Goal: Transaction & Acquisition: Obtain resource

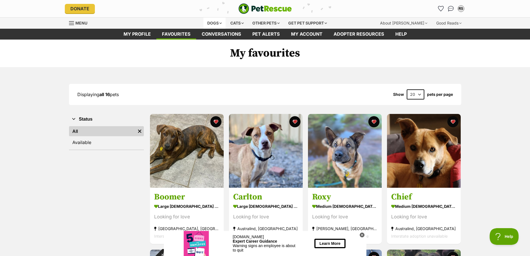
click at [209, 20] on div "Dogs" at bounding box center [215, 23] width 22 height 11
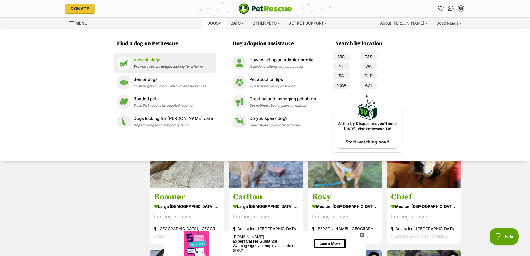
click at [163, 62] on p "View all dogs" at bounding box center [168, 60] width 69 height 6
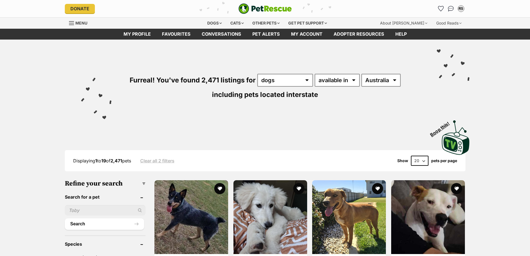
select select "WA"
click at [362, 74] on select "Australia ACT NSW NT QLD SA TAS VIC WA" at bounding box center [381, 80] width 39 height 13
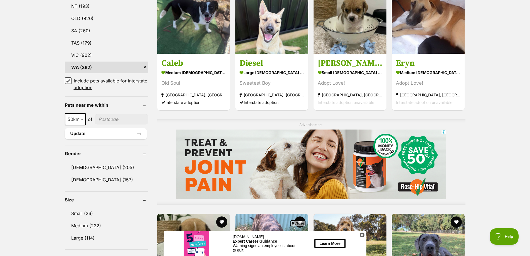
click at [68, 79] on icon at bounding box center [68, 81] width 4 height 4
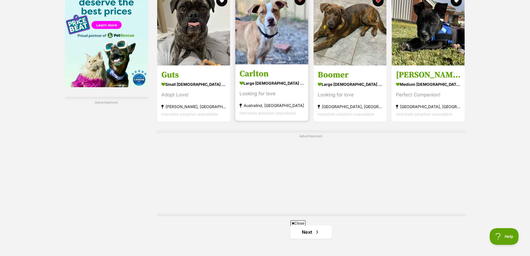
scroll to position [947, 0]
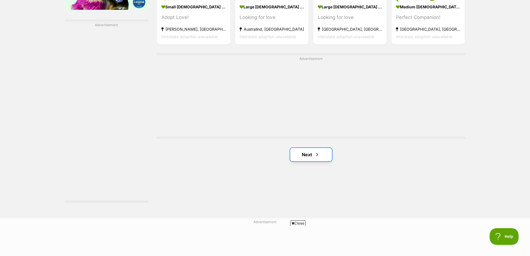
click at [311, 156] on link "Next" at bounding box center [311, 154] width 42 height 13
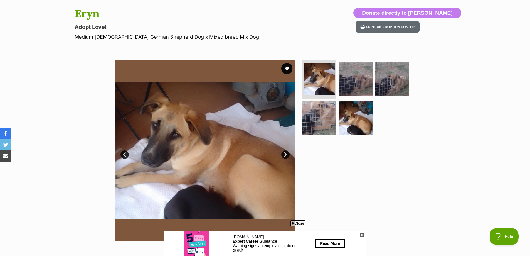
click at [285, 151] on link "Next" at bounding box center [285, 154] width 8 height 8
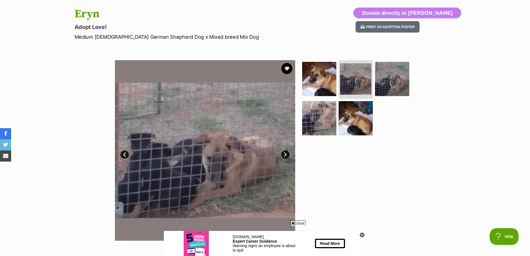
click at [285, 151] on link "Next" at bounding box center [285, 154] width 8 height 8
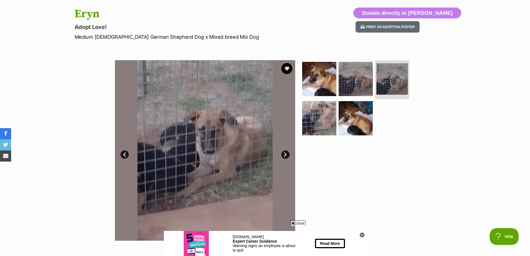
click at [285, 151] on link "Next" at bounding box center [285, 154] width 8 height 8
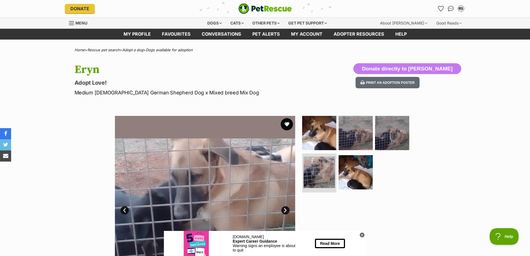
click at [286, 122] on button "favourite" at bounding box center [287, 124] width 12 height 12
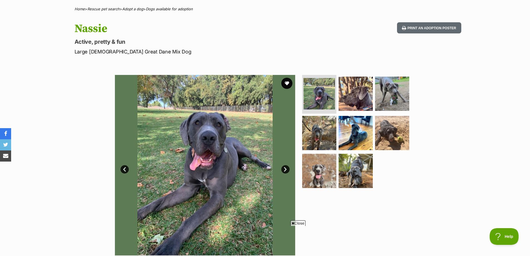
scroll to position [56, 0]
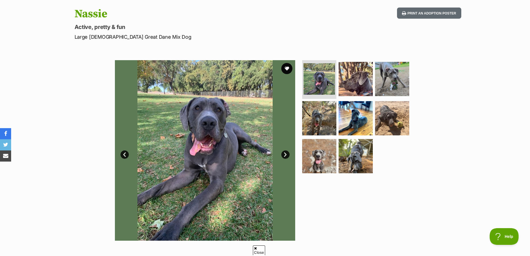
click at [285, 157] on link "Next" at bounding box center [285, 154] width 8 height 8
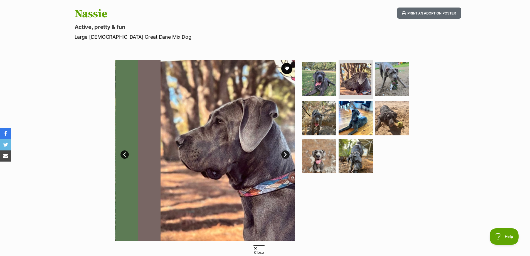
scroll to position [0, 0]
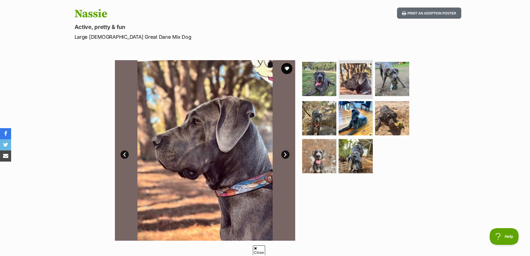
click at [285, 157] on link "Next" at bounding box center [285, 154] width 8 height 8
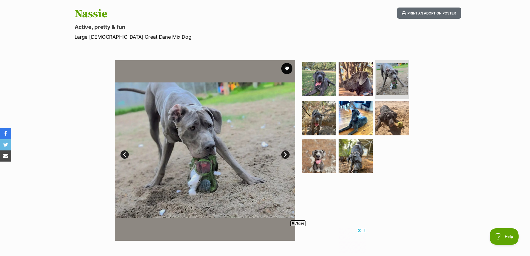
click at [285, 157] on link "Next" at bounding box center [285, 154] width 8 height 8
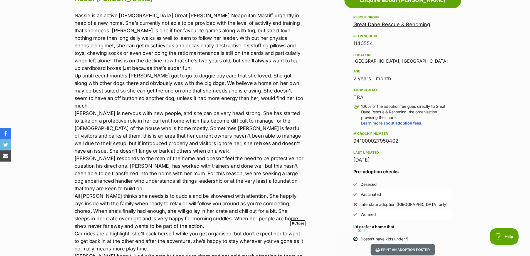
scroll to position [223, 0]
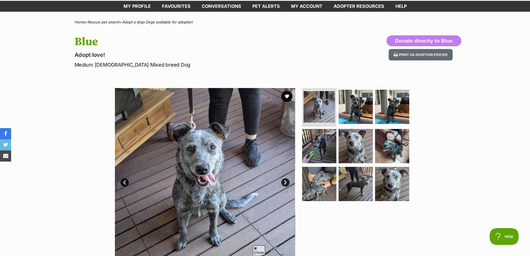
click at [286, 183] on link "Next" at bounding box center [285, 182] width 8 height 8
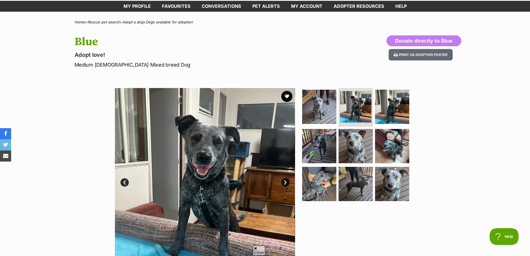
click at [286, 183] on link "Next" at bounding box center [285, 182] width 8 height 8
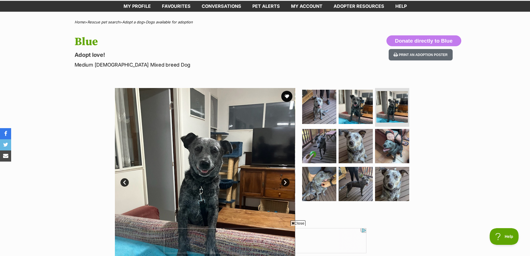
click at [286, 183] on link "Next" at bounding box center [285, 182] width 8 height 8
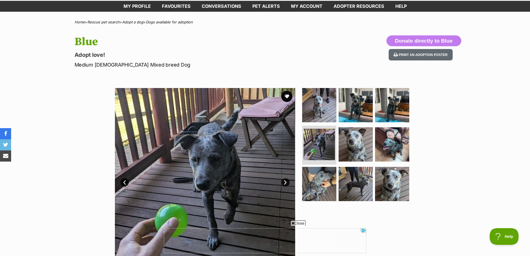
click at [286, 183] on link "Next" at bounding box center [285, 182] width 8 height 8
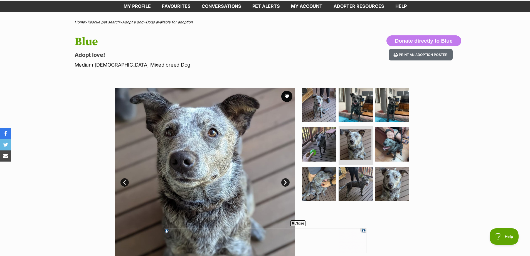
click at [286, 183] on link "Next" at bounding box center [285, 182] width 8 height 8
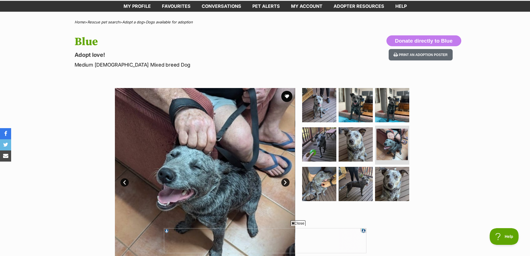
click at [286, 183] on link "Next" at bounding box center [285, 182] width 8 height 8
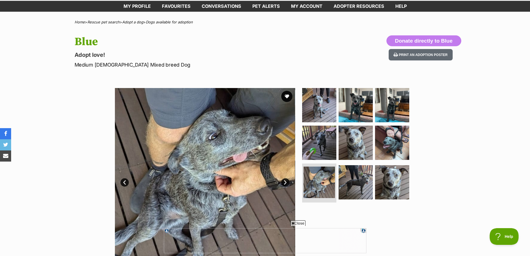
click at [286, 183] on link "Next" at bounding box center [285, 182] width 8 height 8
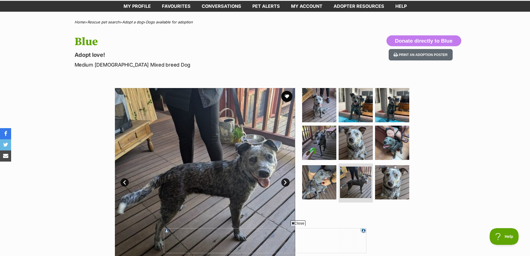
click at [286, 183] on link "Next" at bounding box center [285, 182] width 8 height 8
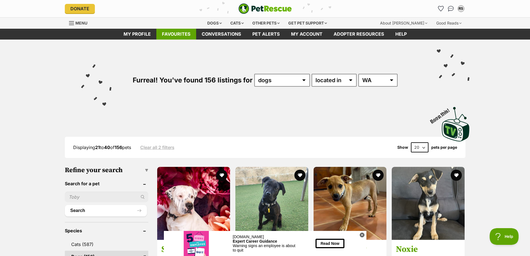
click at [177, 32] on link "Favourites" at bounding box center [176, 34] width 40 height 11
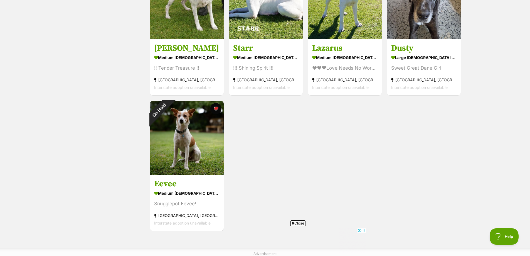
scroll to position [640, 0]
